Goal: Navigation & Orientation: Find specific page/section

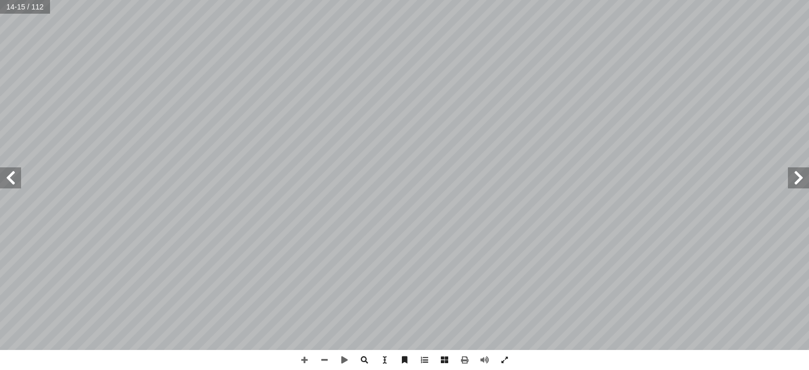
click at [14, 175] on span at bounding box center [10, 177] width 21 height 21
click at [803, 177] on span at bounding box center [798, 177] width 21 height 21
click at [325, 365] on span at bounding box center [324, 360] width 20 height 20
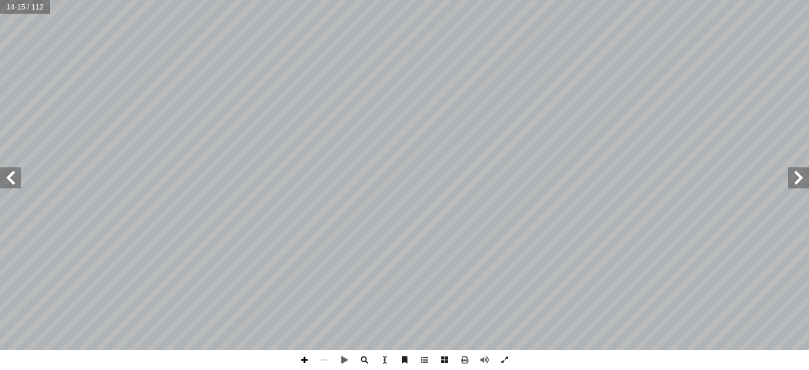
click at [302, 363] on span at bounding box center [304, 360] width 20 height 20
click at [499, 357] on span at bounding box center [504, 360] width 20 height 20
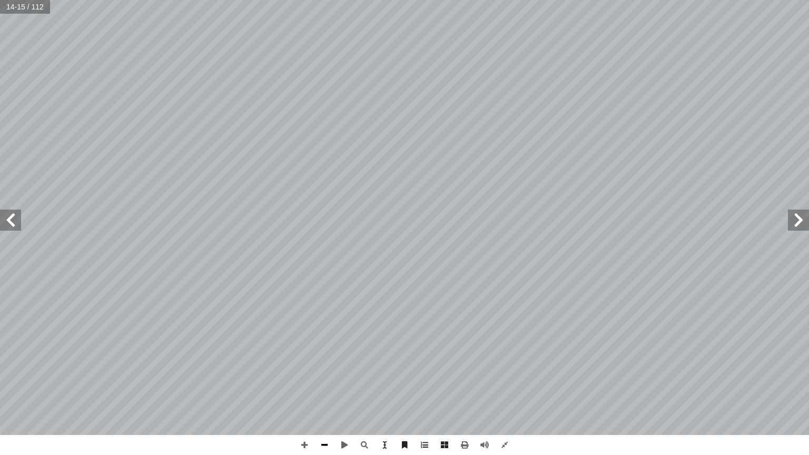
click at [328, 370] on span at bounding box center [324, 445] width 20 height 20
click at [303, 370] on span at bounding box center [304, 445] width 20 height 20
click at [3, 227] on span at bounding box center [10, 220] width 21 height 21
click at [500, 370] on span at bounding box center [504, 445] width 20 height 20
